Goal: Task Accomplishment & Management: Use online tool/utility

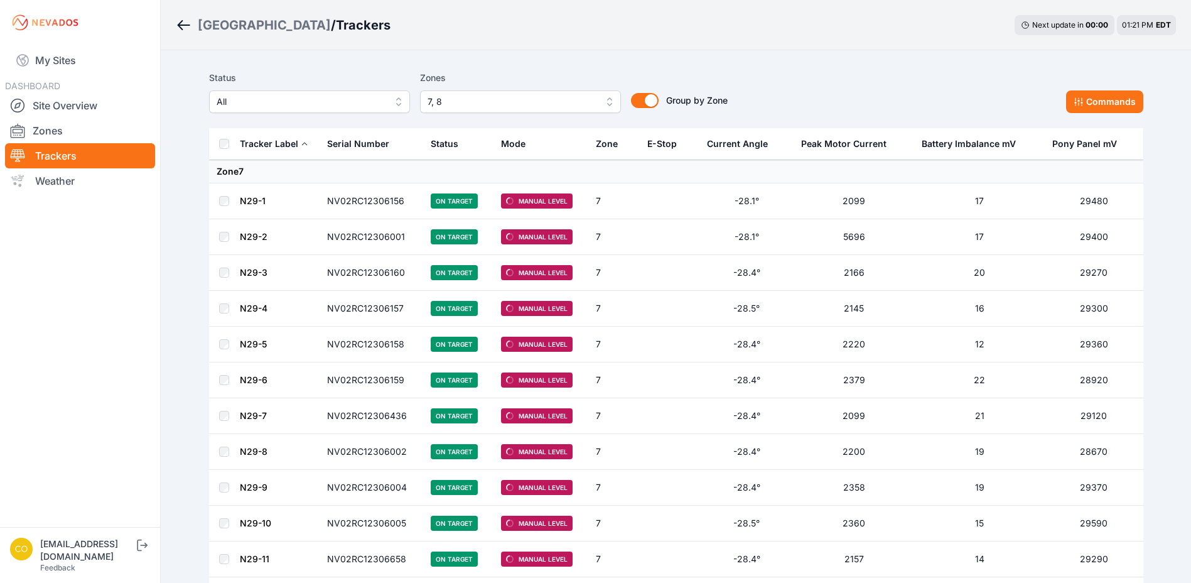
click at [461, 97] on span "7, 8" at bounding box center [512, 101] width 168 height 15
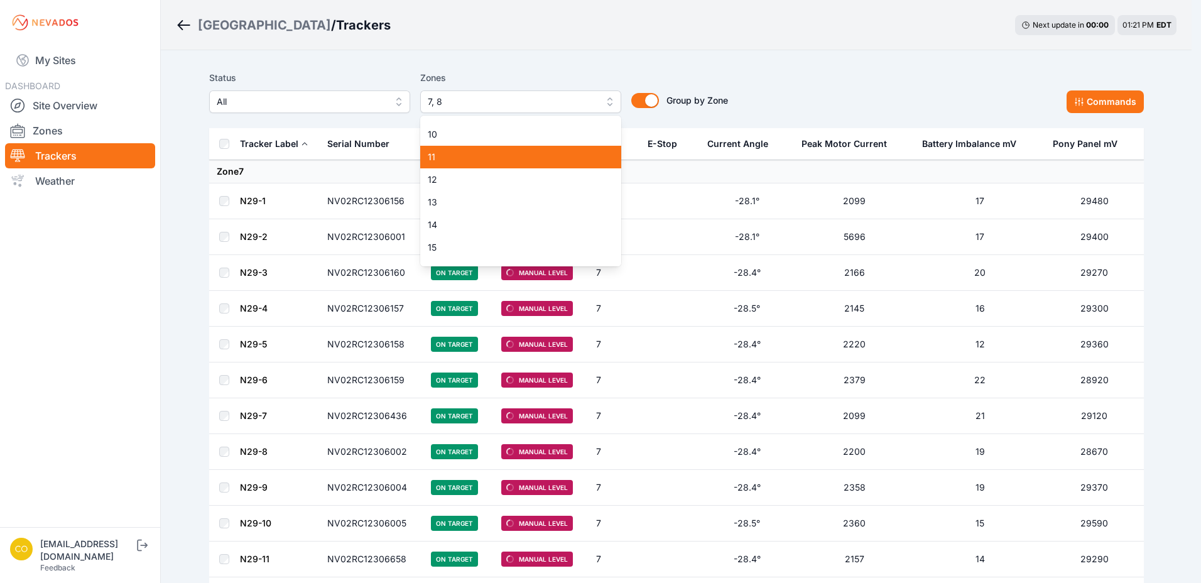
scroll to position [73, 0]
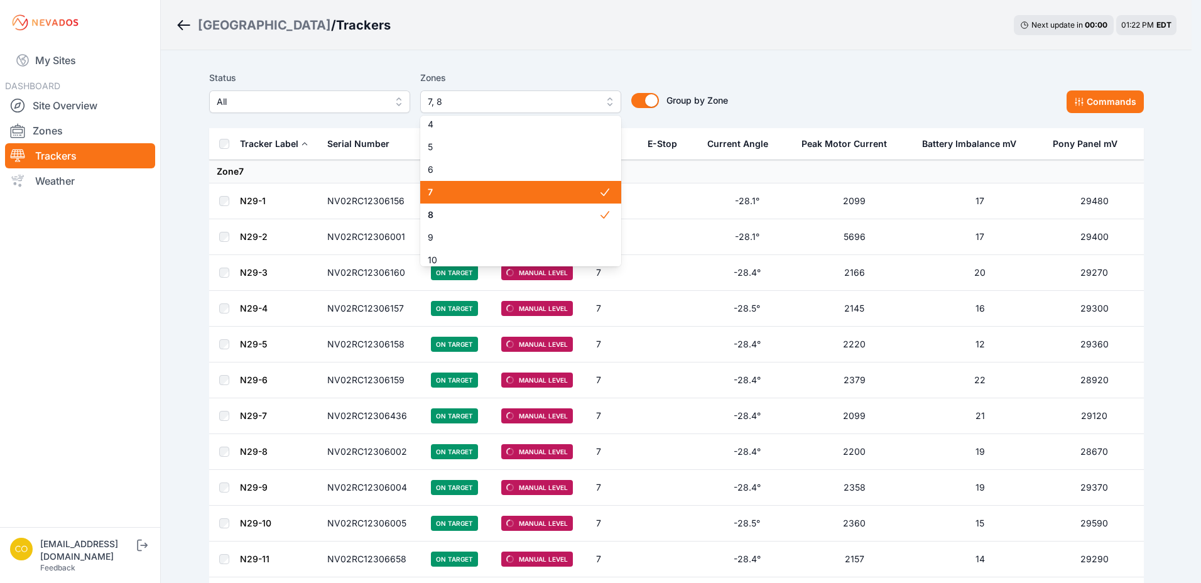
click at [556, 190] on span "7" at bounding box center [513, 192] width 171 height 13
click at [559, 215] on span "8" at bounding box center [513, 214] width 171 height 13
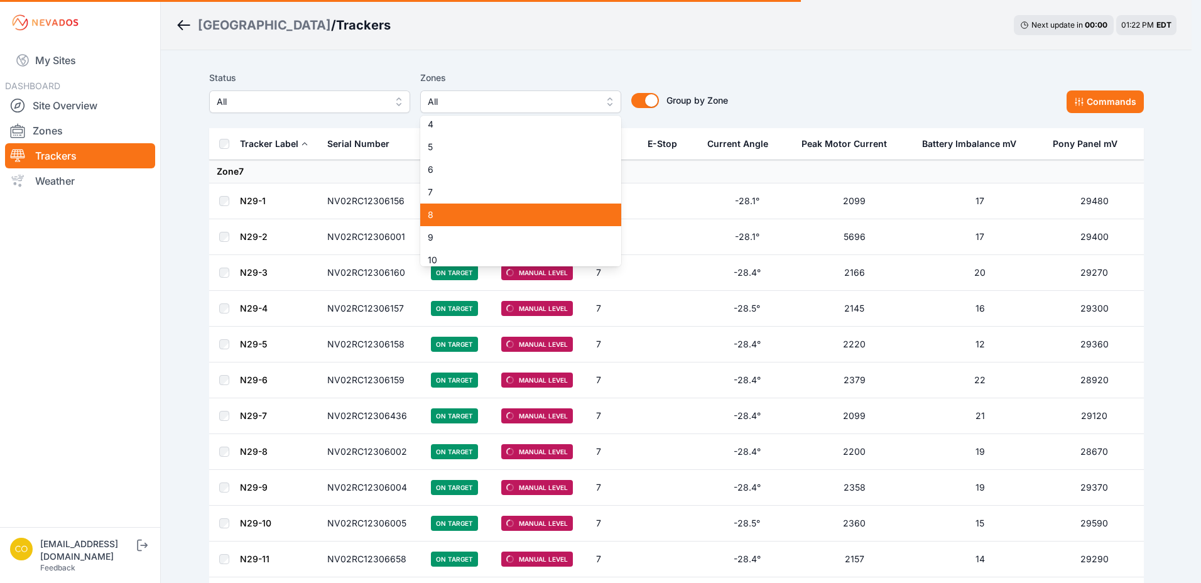
scroll to position [0, 0]
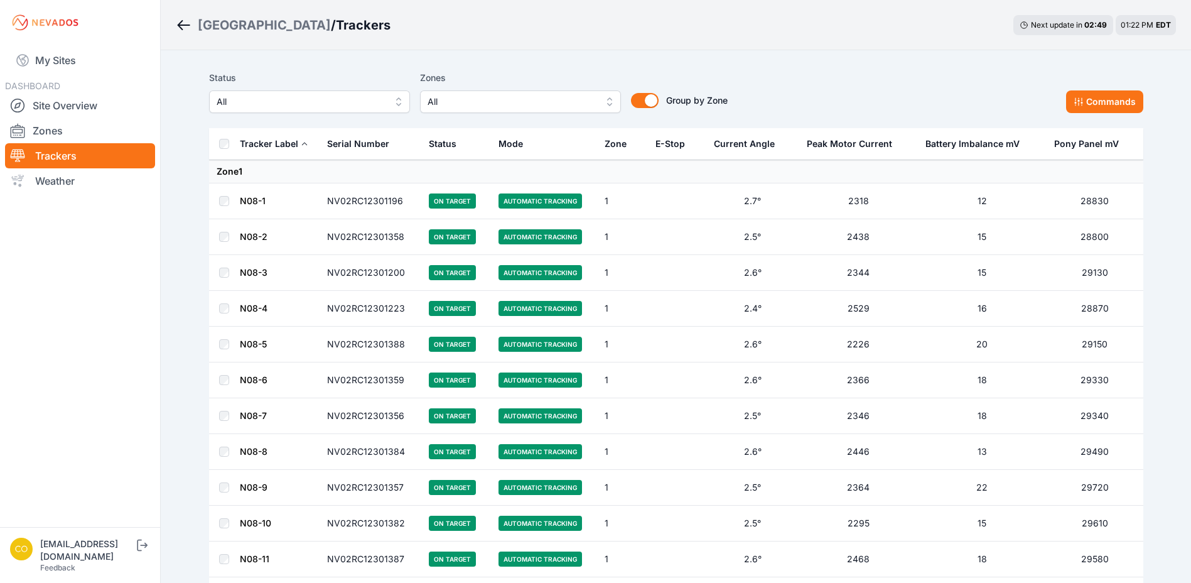
click at [462, 108] on span "All" at bounding box center [512, 101] width 168 height 15
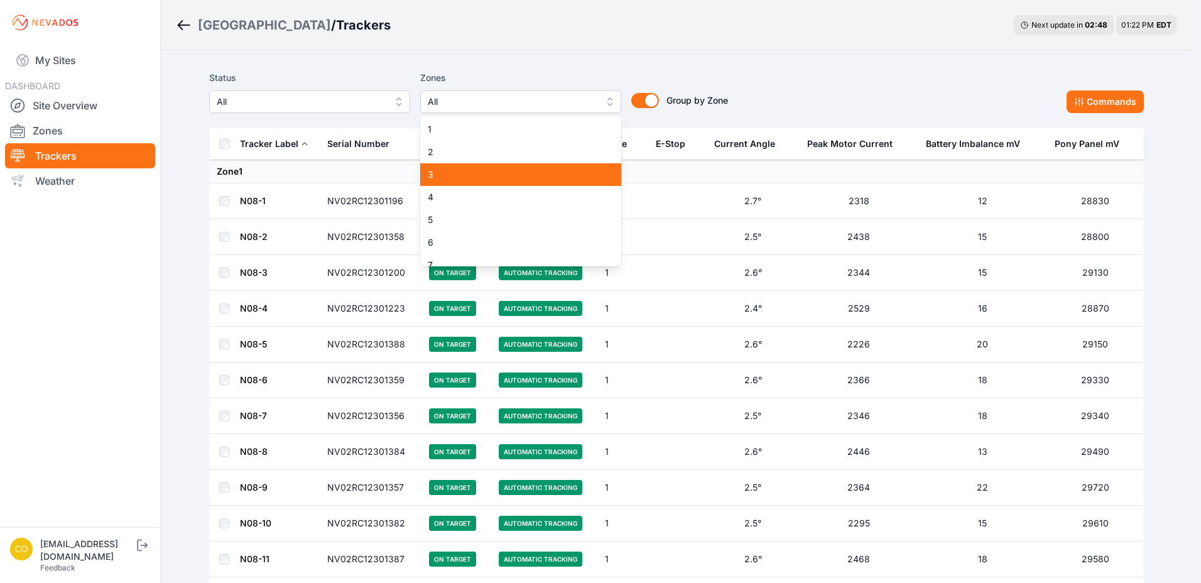
click at [434, 179] on div "3" at bounding box center [520, 174] width 201 height 23
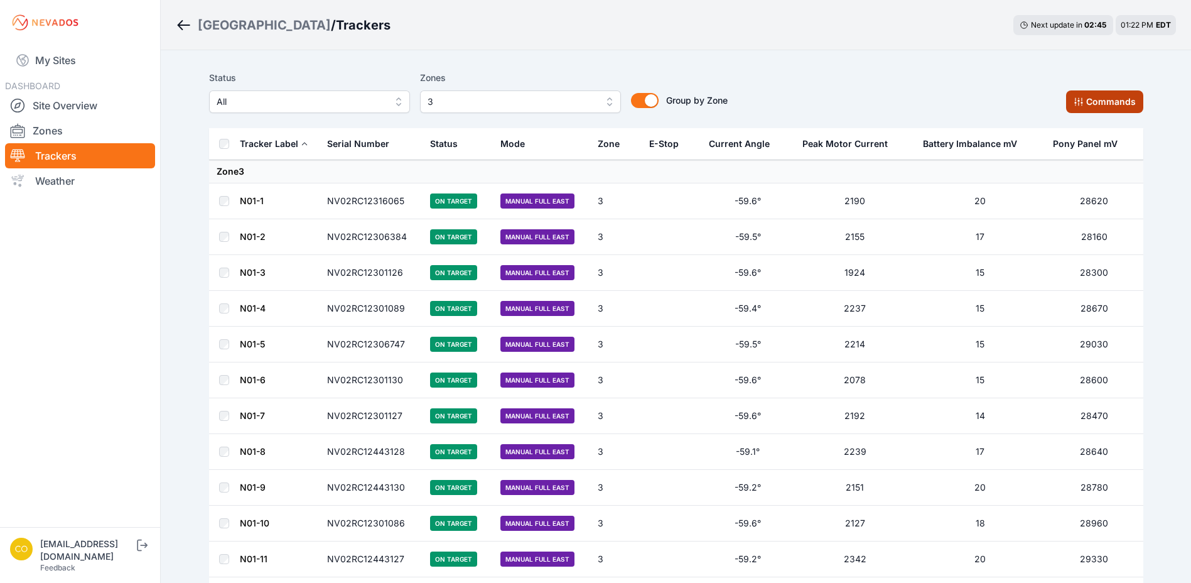
click at [1113, 99] on button "Commands" at bounding box center [1104, 101] width 77 height 23
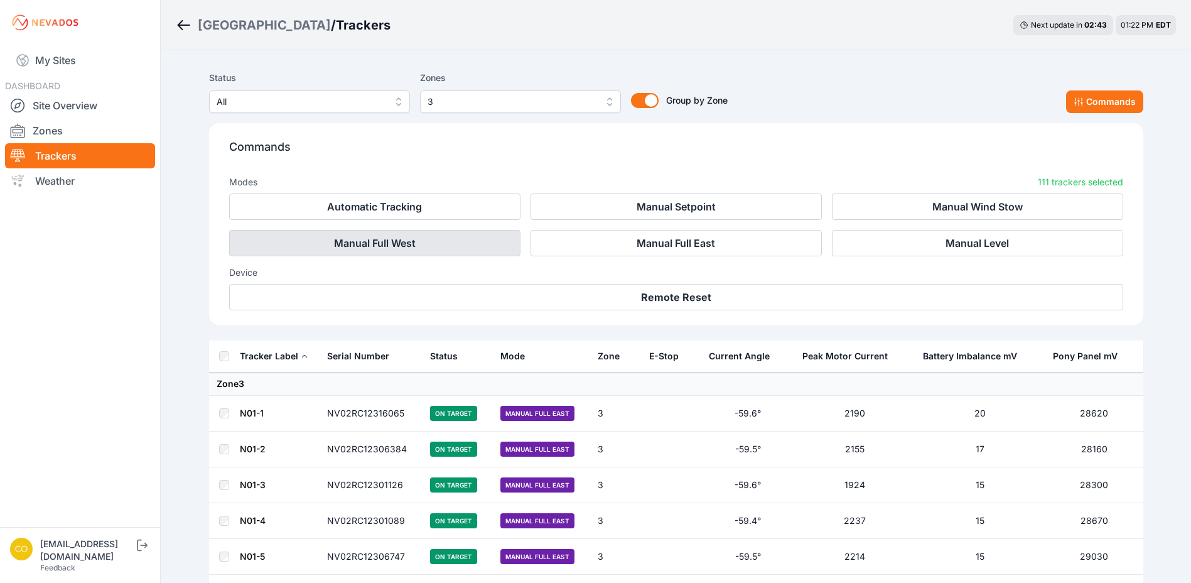
click at [444, 249] on button "Manual Full West" at bounding box center [374, 243] width 291 height 26
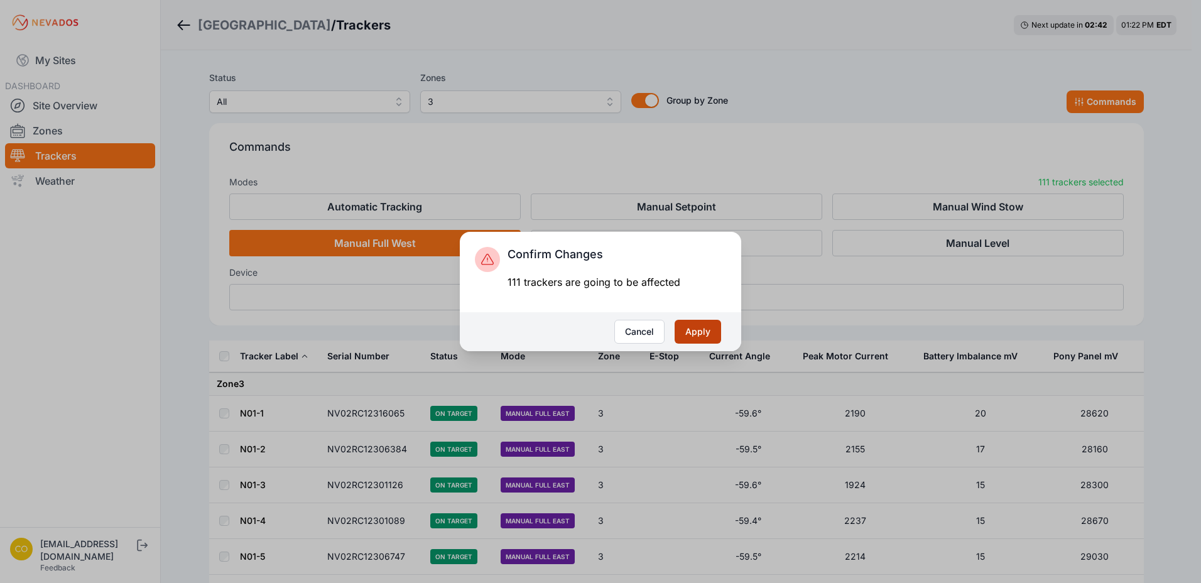
click at [715, 326] on button "Apply" at bounding box center [697, 332] width 46 height 24
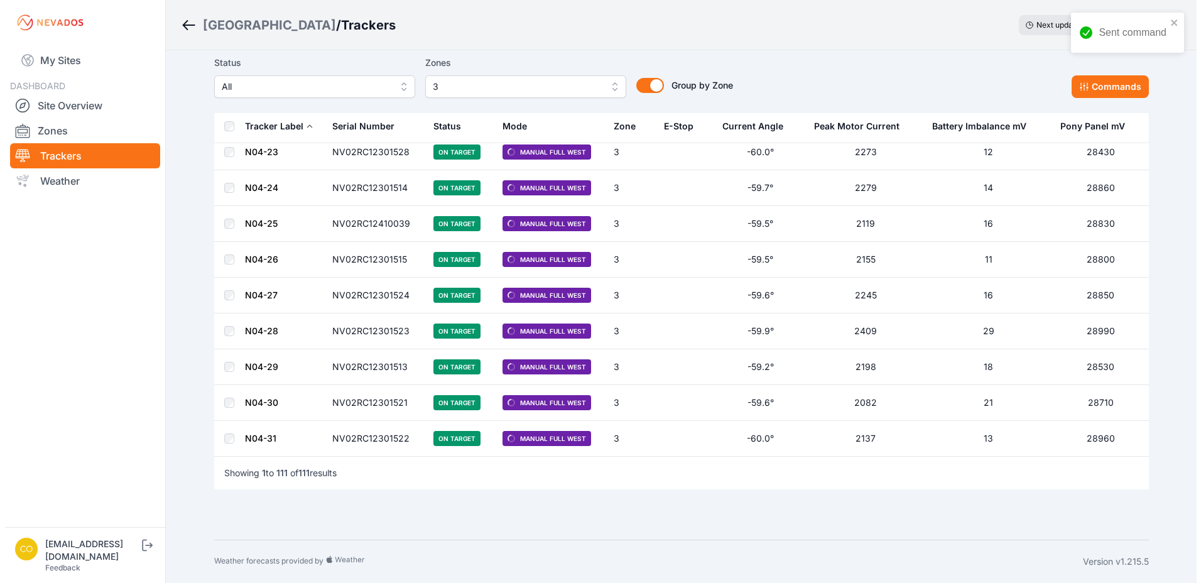
scroll to position [3386, 0]
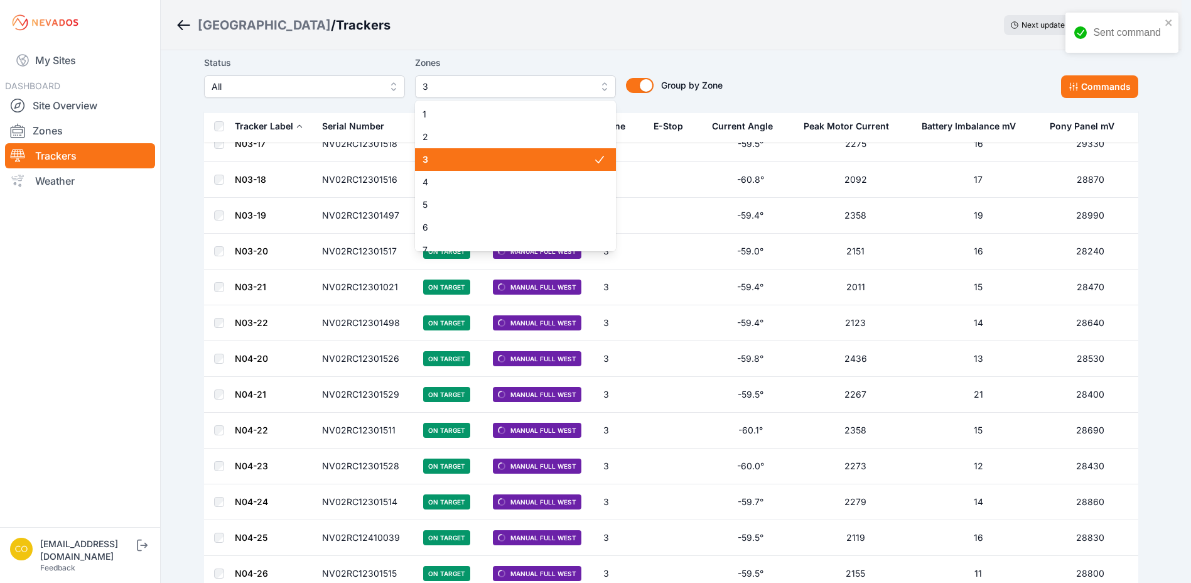
click at [558, 94] on button "3" at bounding box center [515, 86] width 201 height 23
click at [510, 160] on span "3" at bounding box center [513, 159] width 171 height 13
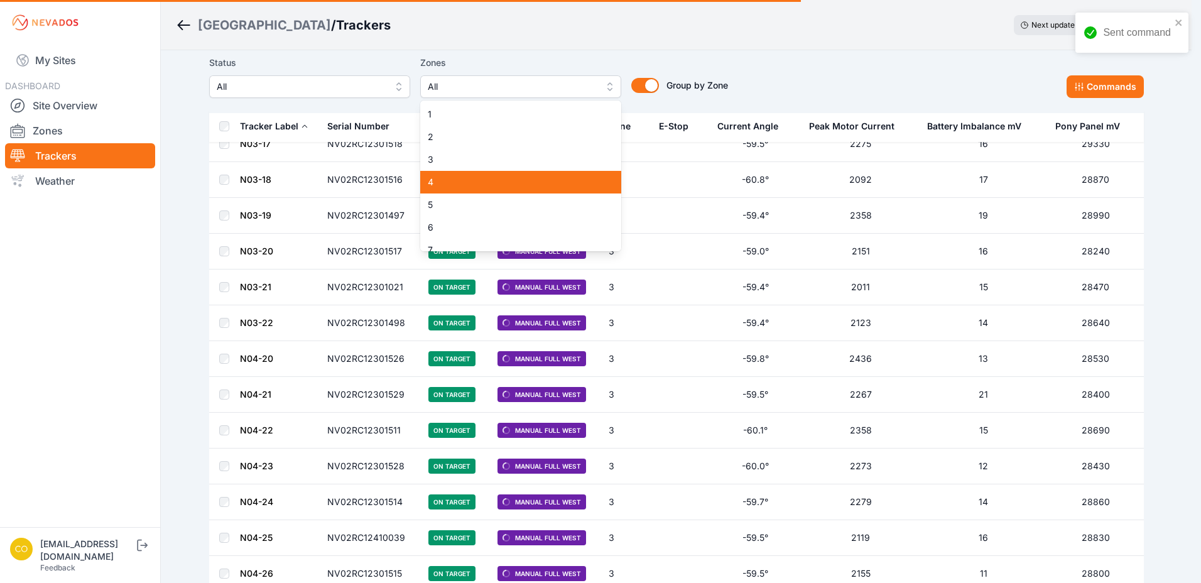
click at [514, 177] on span "4" at bounding box center [513, 182] width 171 height 13
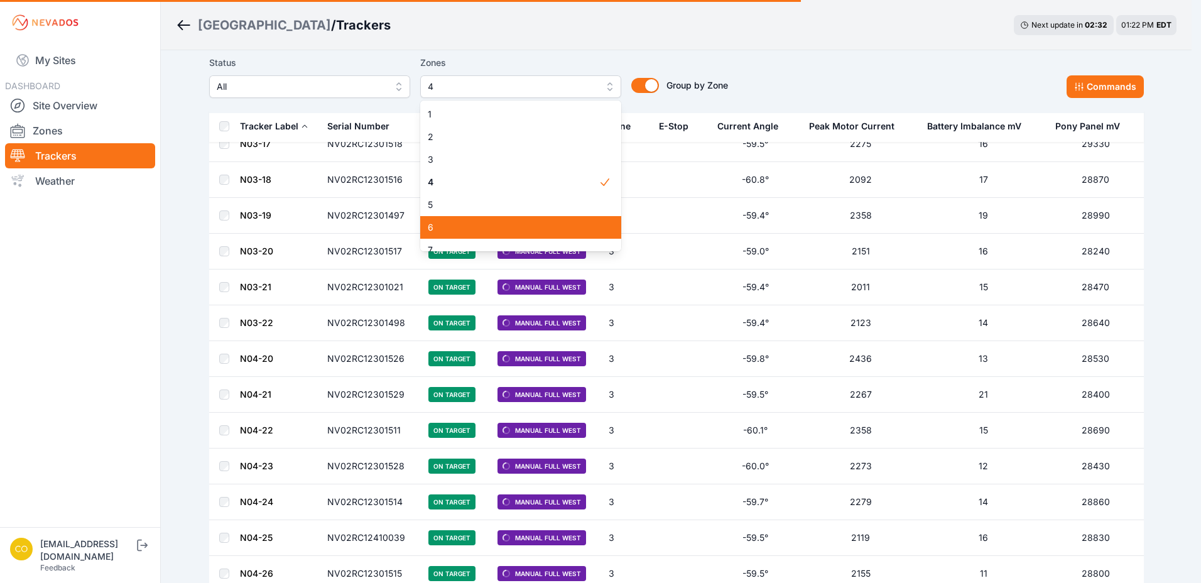
click at [513, 216] on div "5" at bounding box center [520, 204] width 201 height 23
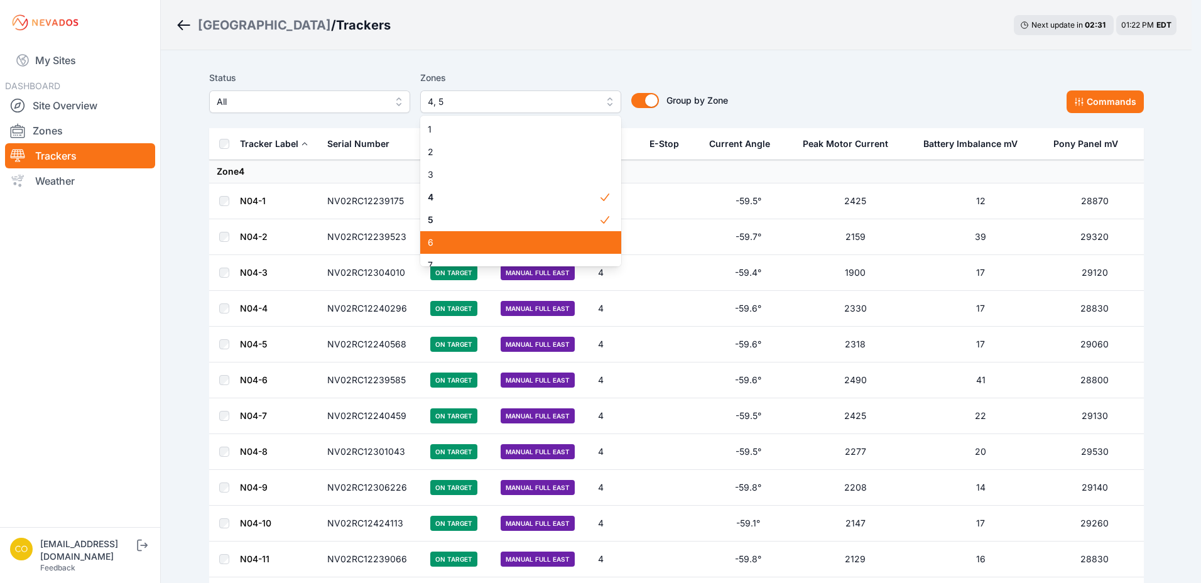
click at [494, 222] on span "5" at bounding box center [513, 219] width 171 height 13
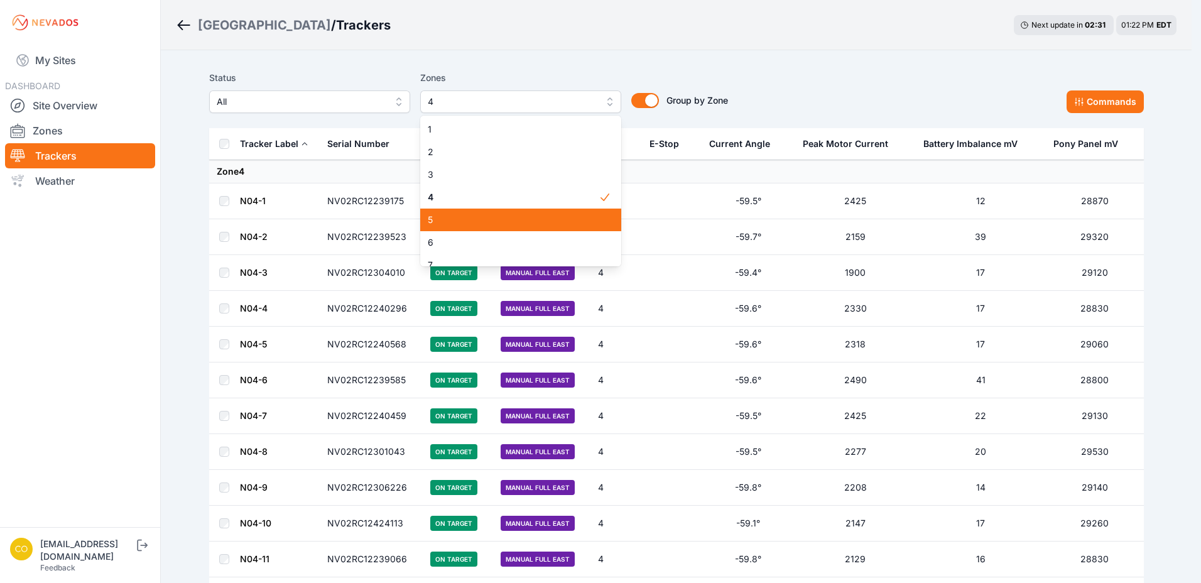
click at [499, 233] on div "6" at bounding box center [520, 242] width 201 height 23
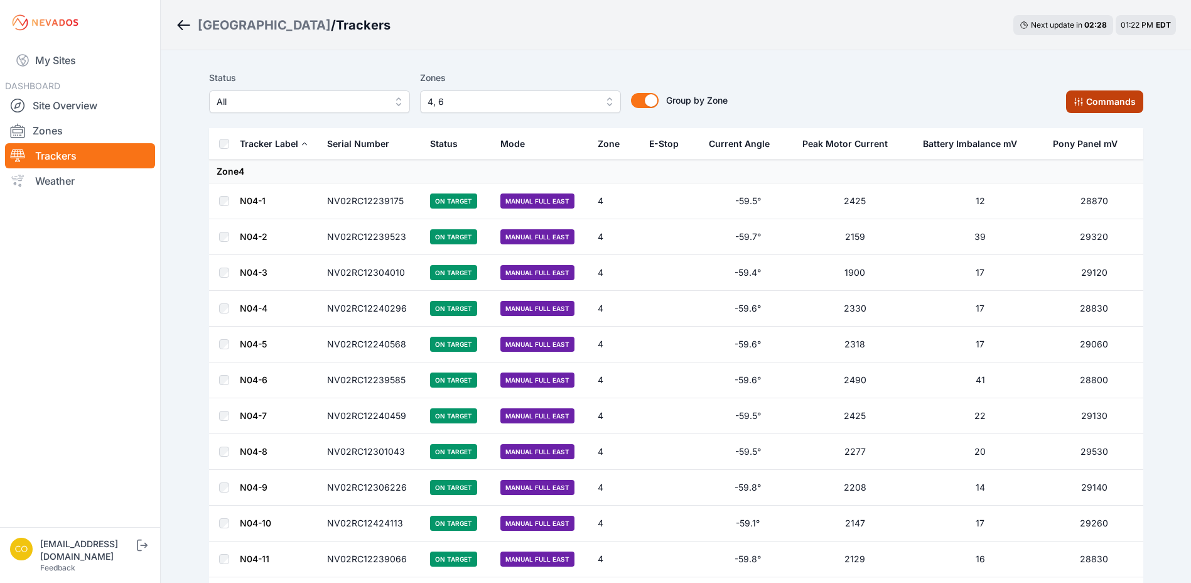
click at [1079, 97] on icon at bounding box center [1079, 102] width 10 height 10
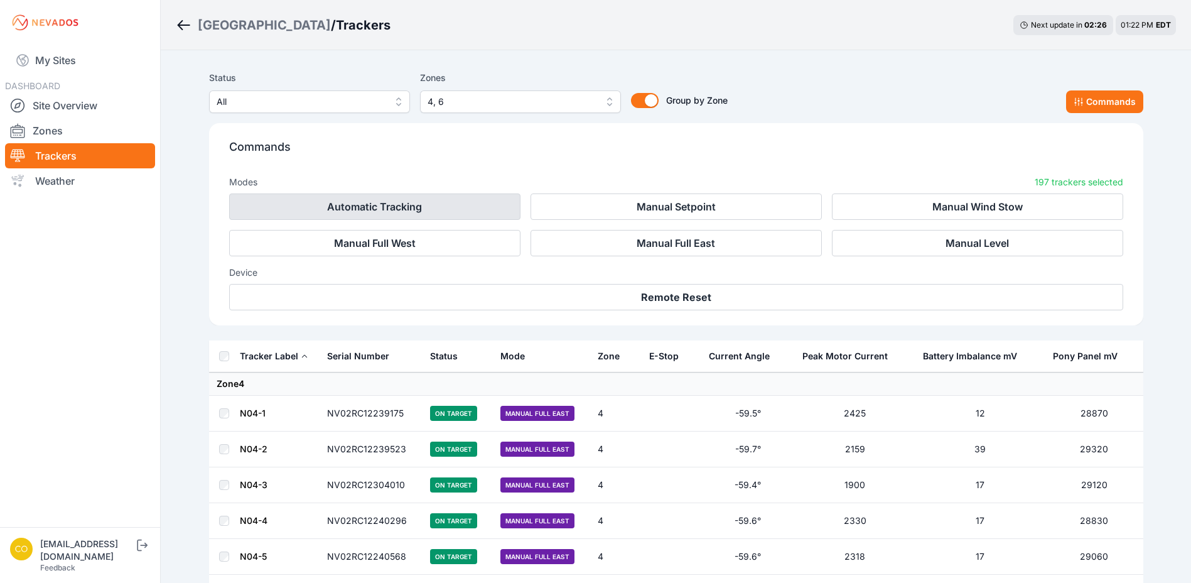
click at [483, 208] on button "Automatic Tracking" at bounding box center [374, 206] width 291 height 26
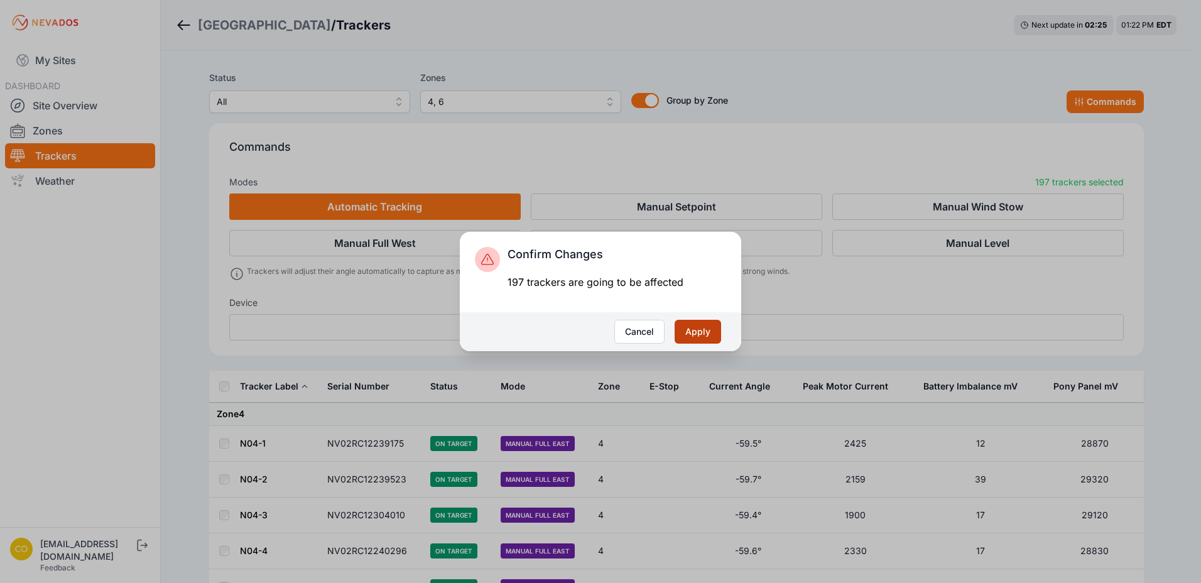
click at [716, 330] on button "Apply" at bounding box center [697, 332] width 46 height 24
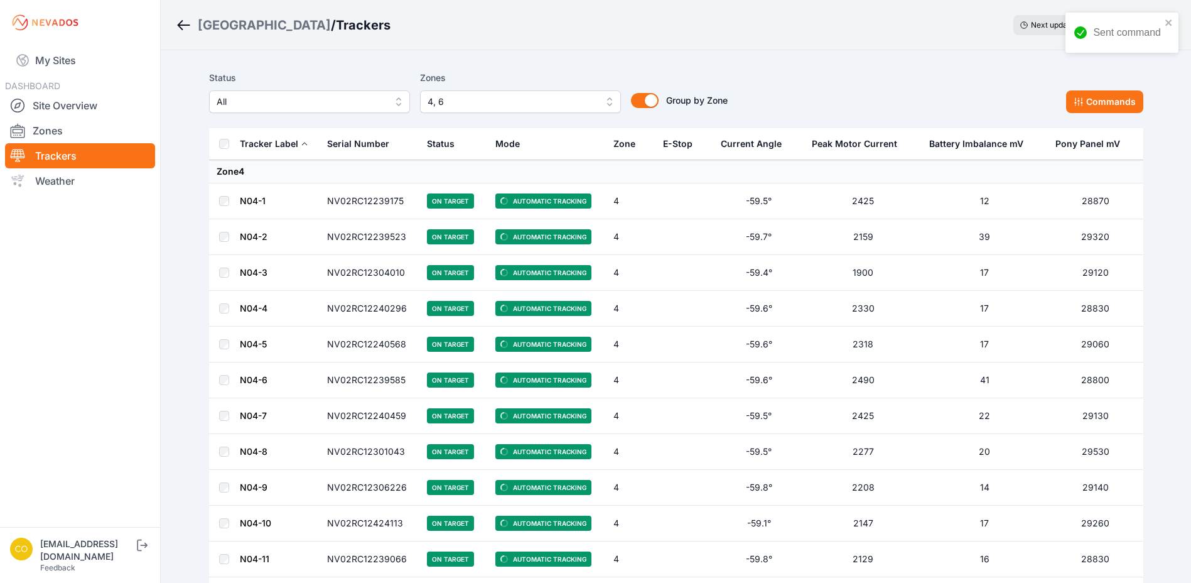
click at [458, 105] on span "4, 6" at bounding box center [512, 101] width 168 height 15
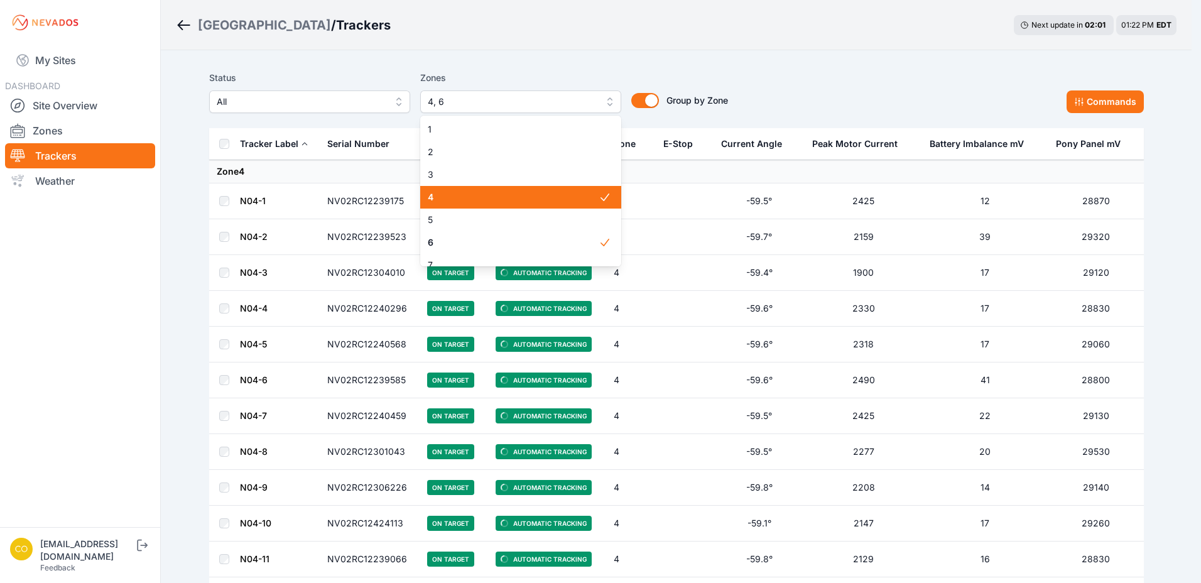
click at [604, 207] on span at bounding box center [609, 197] width 23 height 23
click at [600, 239] on icon at bounding box center [604, 242] width 13 height 13
